Goal: Find specific page/section: Find specific page/section

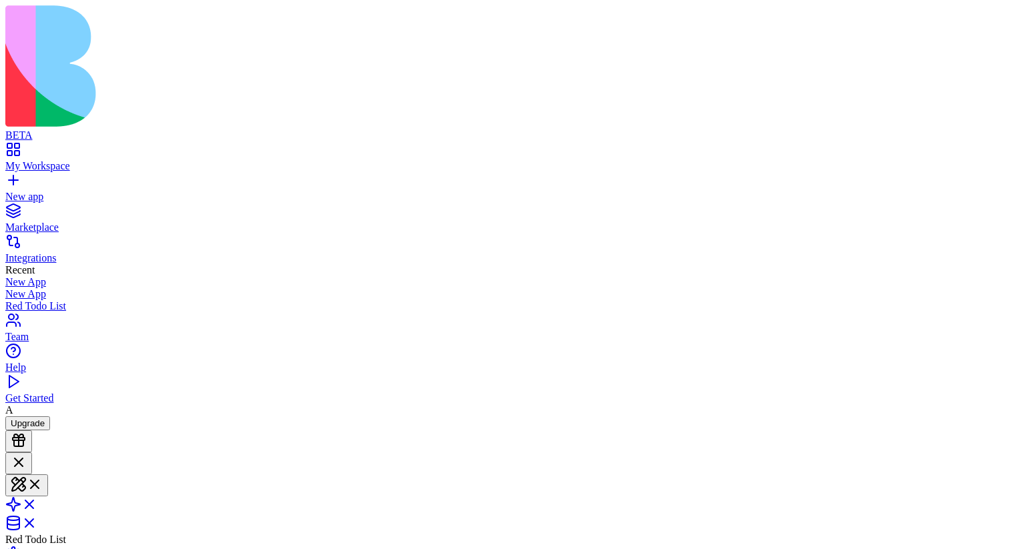
scroll to position [350, 0]
click at [23, 179] on link "New app" at bounding box center [504, 191] width 999 height 24
